Goal: Use online tool/utility: Utilize a website feature to perform a specific function

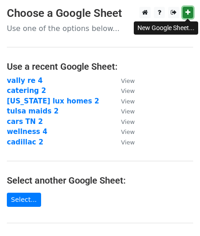
click at [186, 11] on icon at bounding box center [187, 12] width 5 height 6
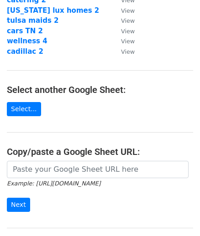
scroll to position [99, 0]
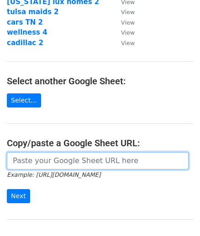
click at [98, 158] on input "url" at bounding box center [97, 160] width 181 height 17
paste input "https://docs.google.com/spreadsheets/d/1Z0TaCGoar1ErXE4GHYI-hyzjffSQbqS63sH-DXq…"
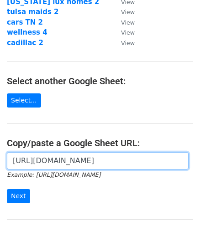
scroll to position [0, 192]
type input "https://docs.google.com/spreadsheets/d/1Z0TaCGoar1ErXE4GHYI-hyzjffSQbqS63sH-DXq…"
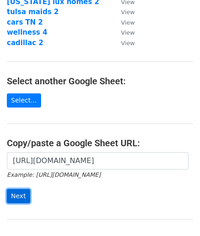
click at [13, 196] on input "Next" at bounding box center [18, 196] width 23 height 14
